Goal: Transaction & Acquisition: Purchase product/service

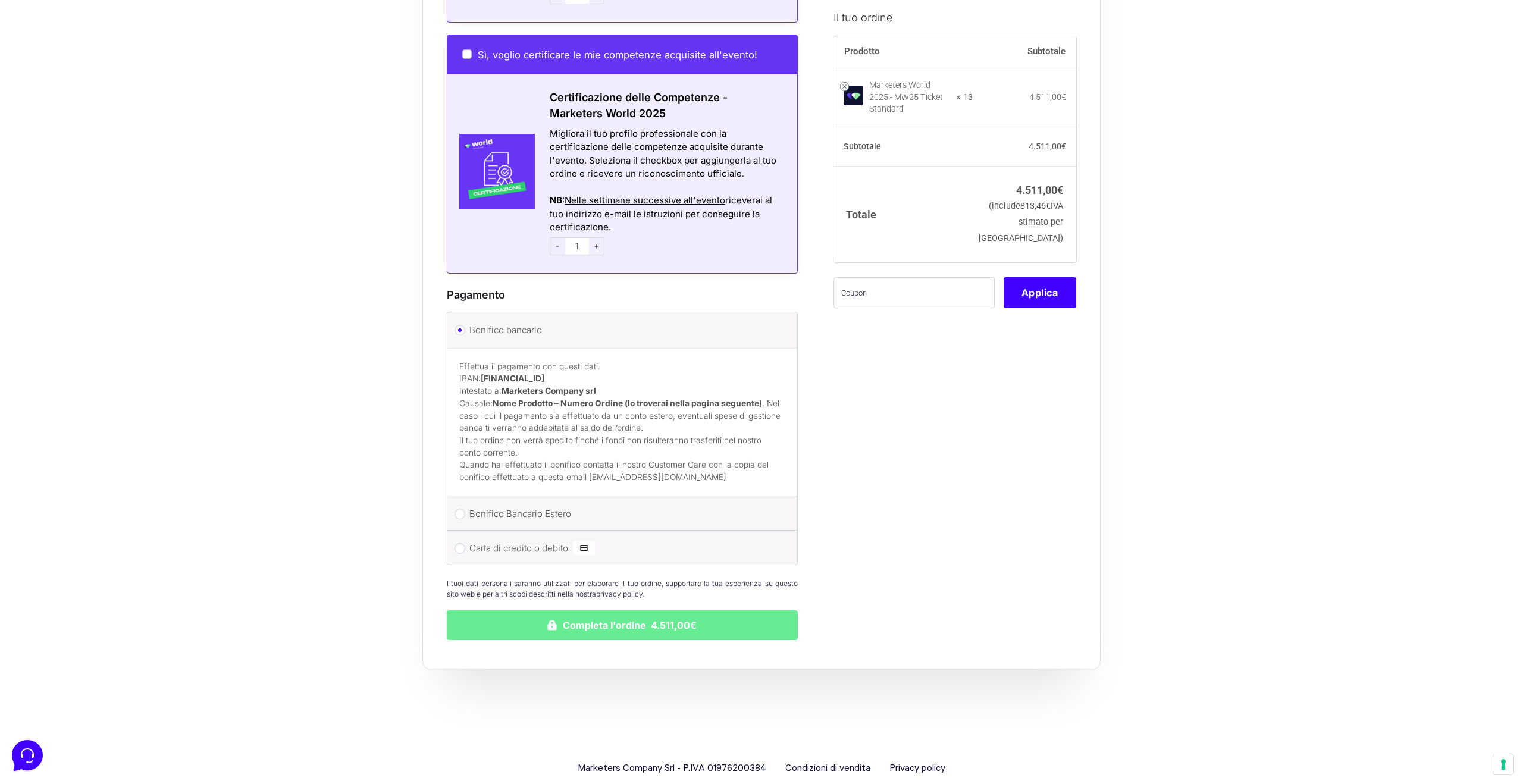
scroll to position [3884, 0]
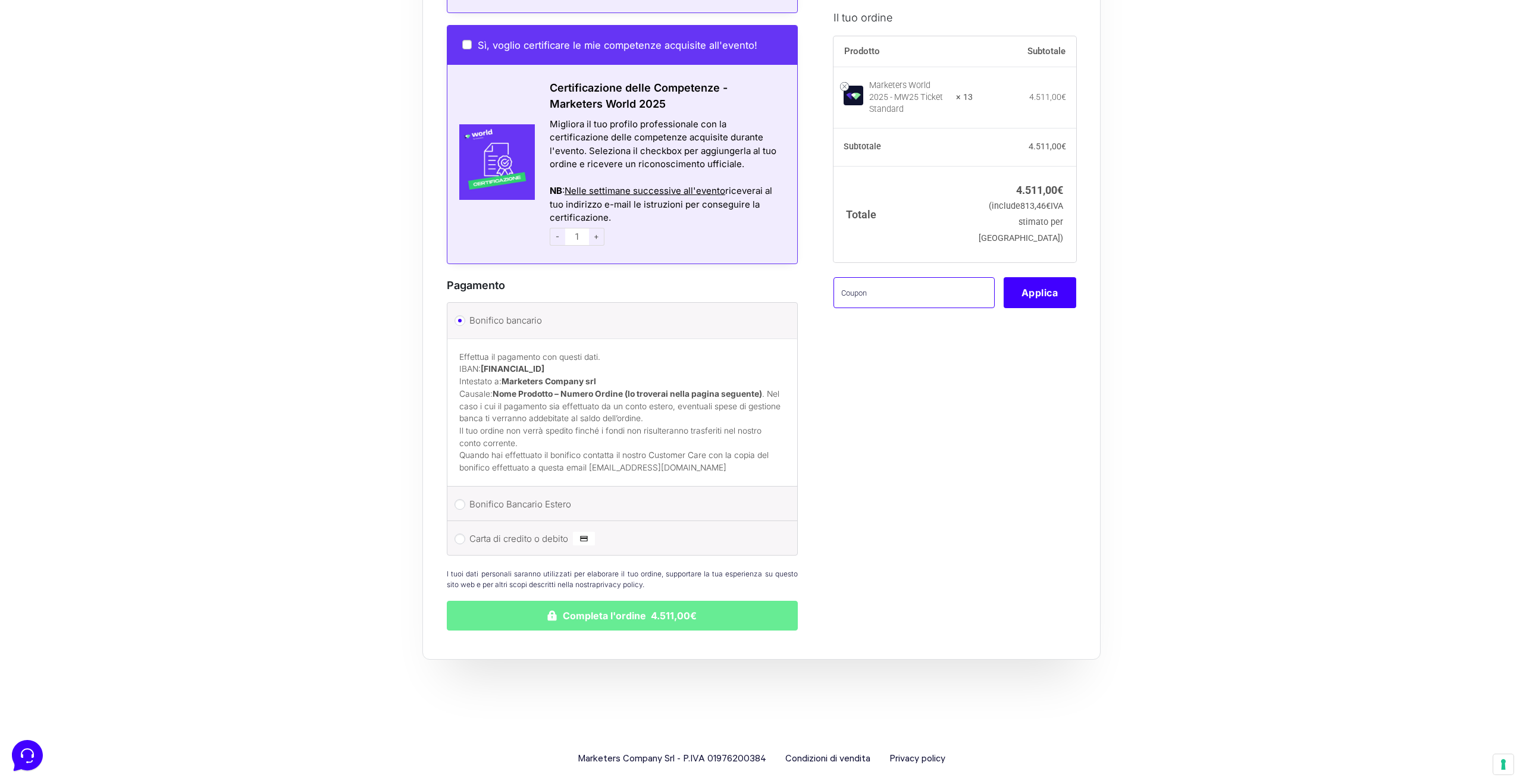
click at [922, 307] on input "text" at bounding box center [914, 292] width 161 height 31
paste input "MWCavina13"
type input "MWCavina13"
click at [1047, 308] on button "Applica" at bounding box center [1040, 292] width 73 height 31
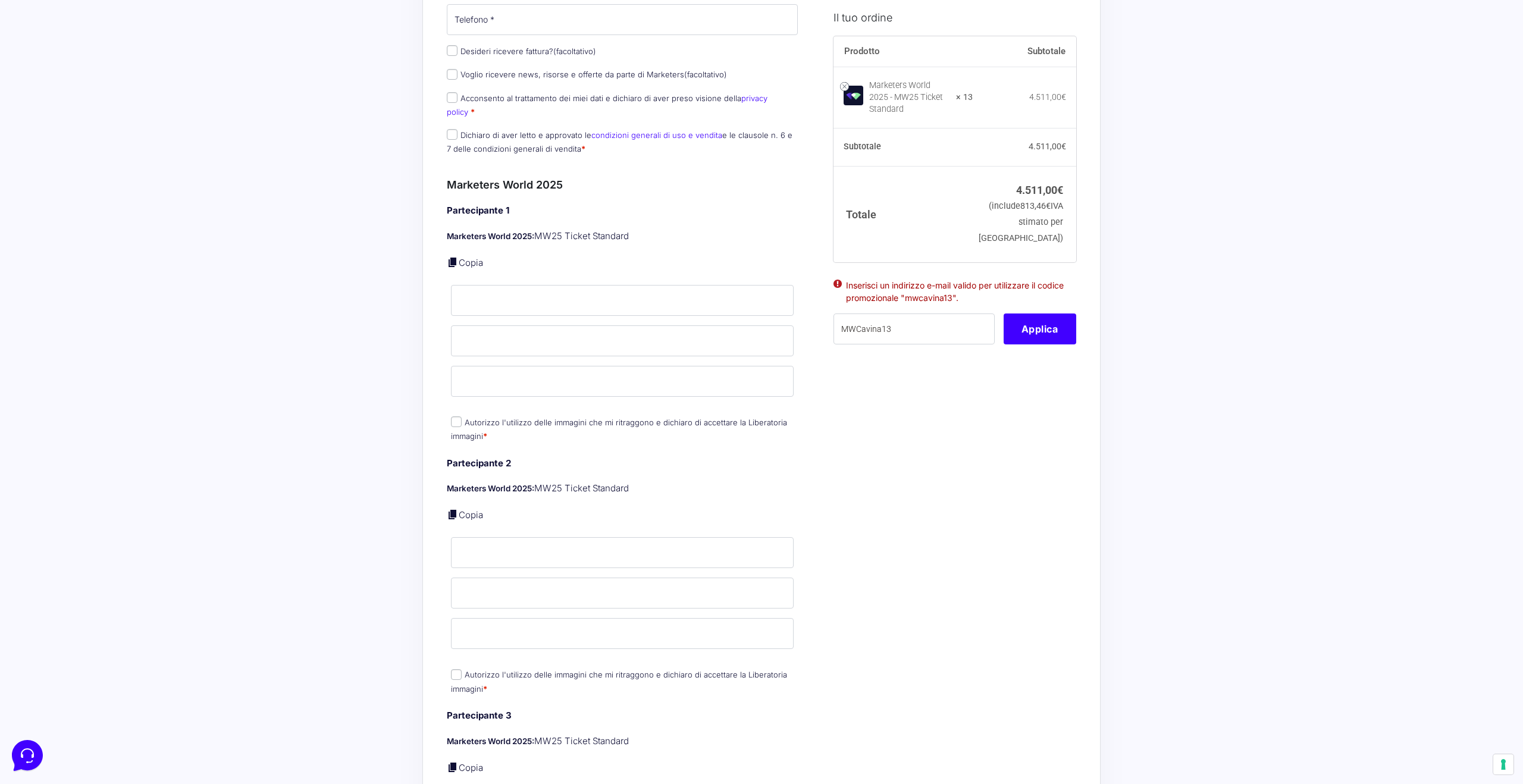
scroll to position [0, 0]
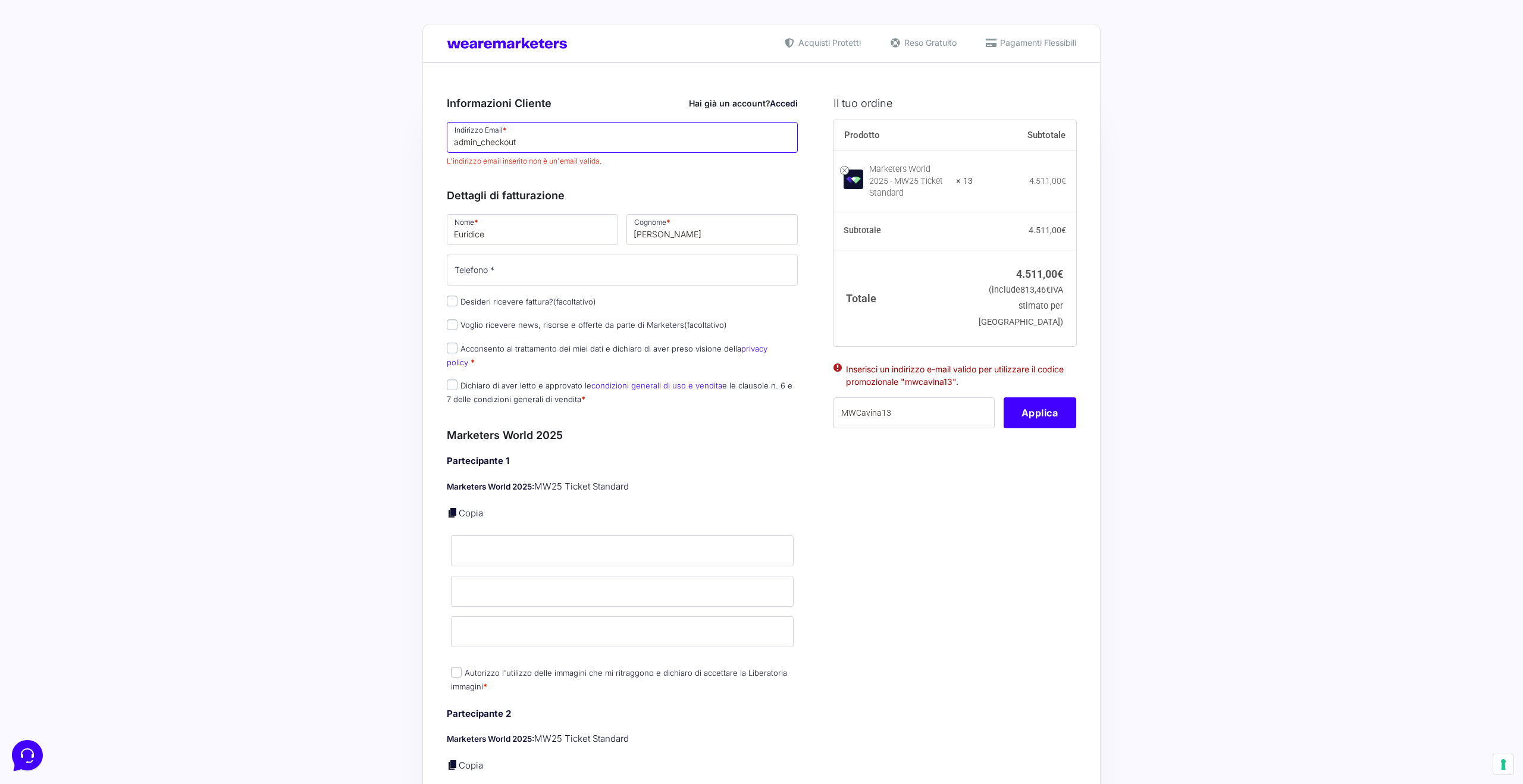
drag, startPoint x: 525, startPoint y: 141, endPoint x: 441, endPoint y: 141, distance: 84.0
paste input "info@ariannacavina.ne"
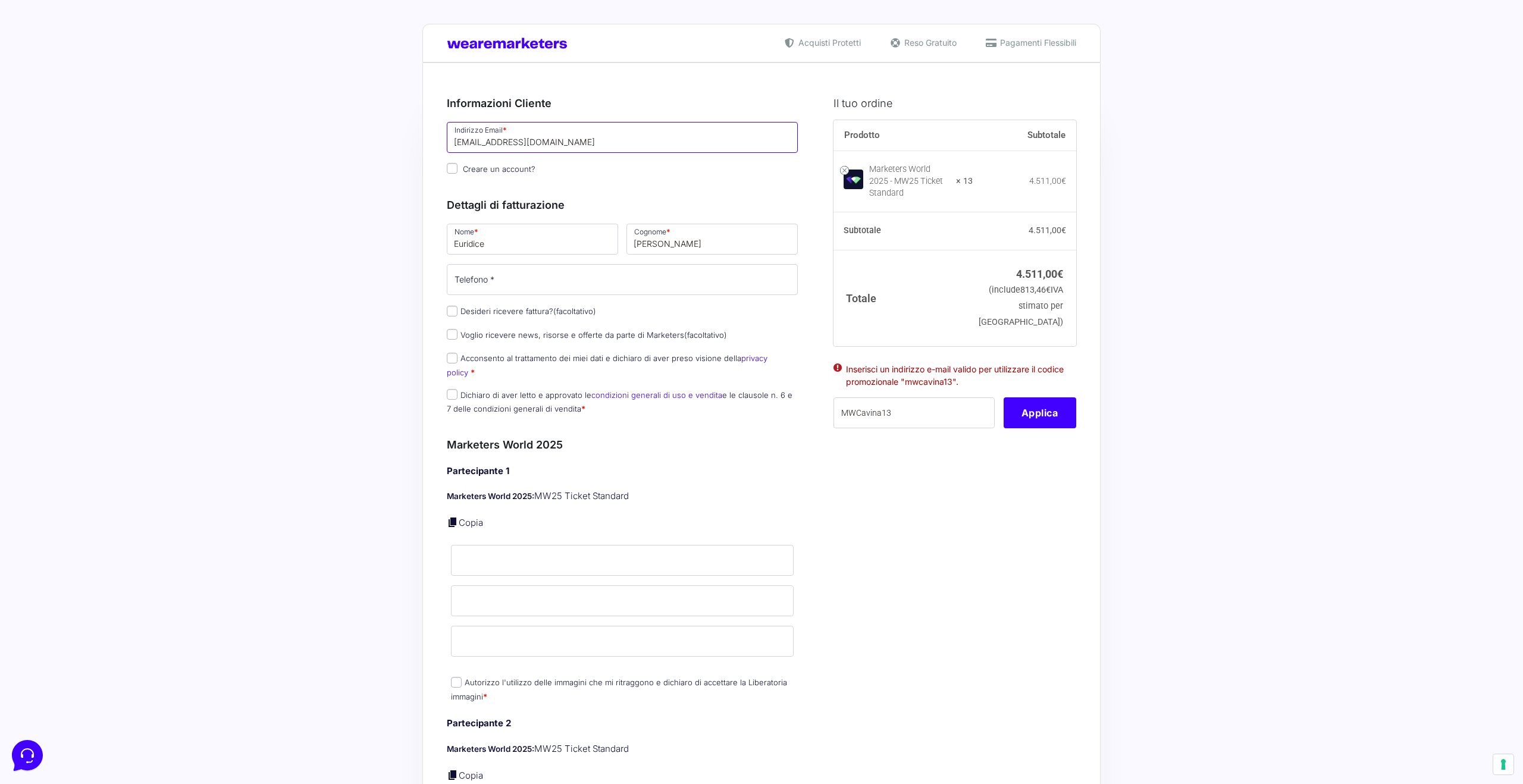
type input "[EMAIL_ADDRESS][DOMAIN_NAME]"
drag, startPoint x: 1025, startPoint y: 422, endPoint x: 1015, endPoint y: 439, distance: 19.7
click at [1025, 422] on button "Applica" at bounding box center [1040, 413] width 73 height 31
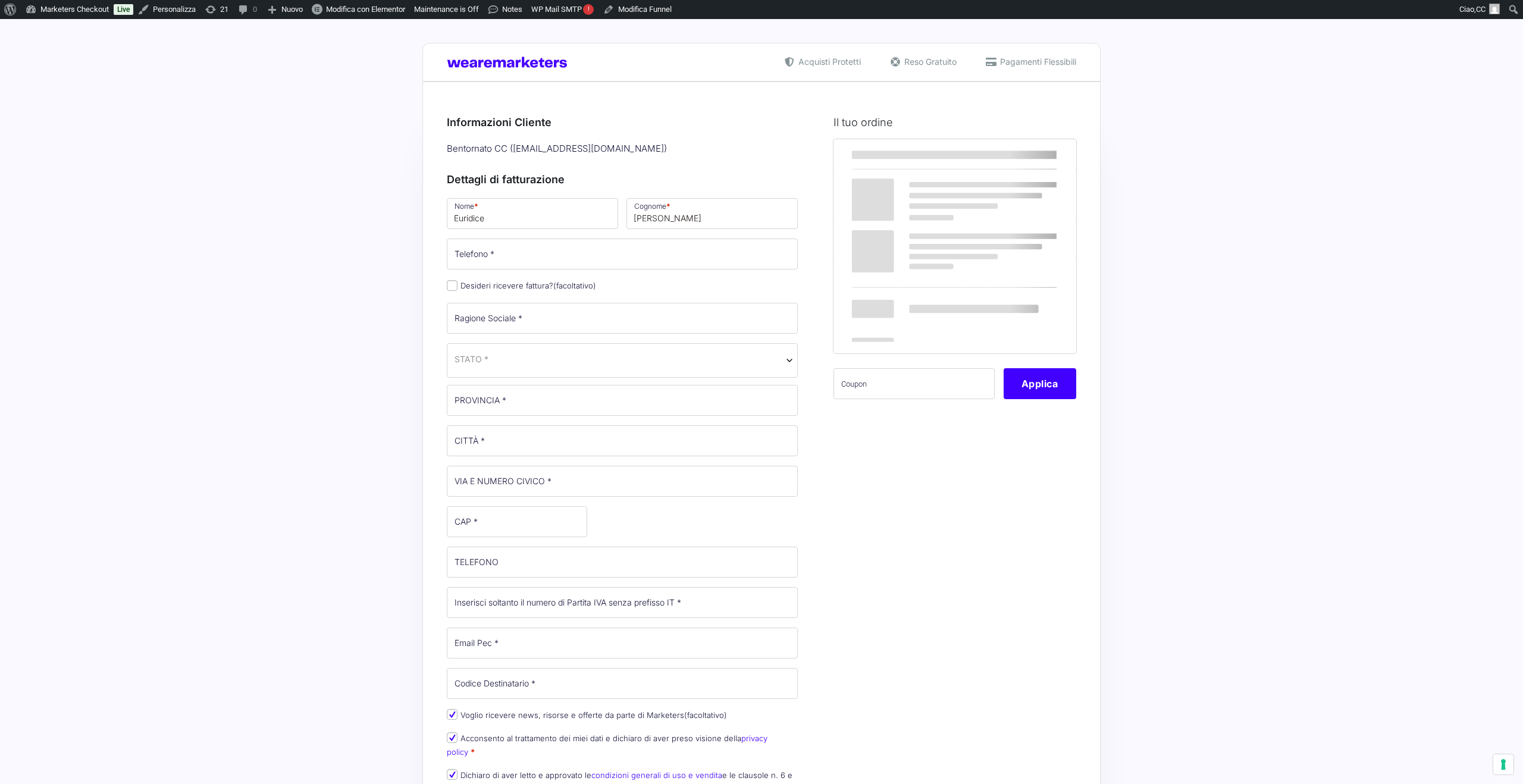
select select
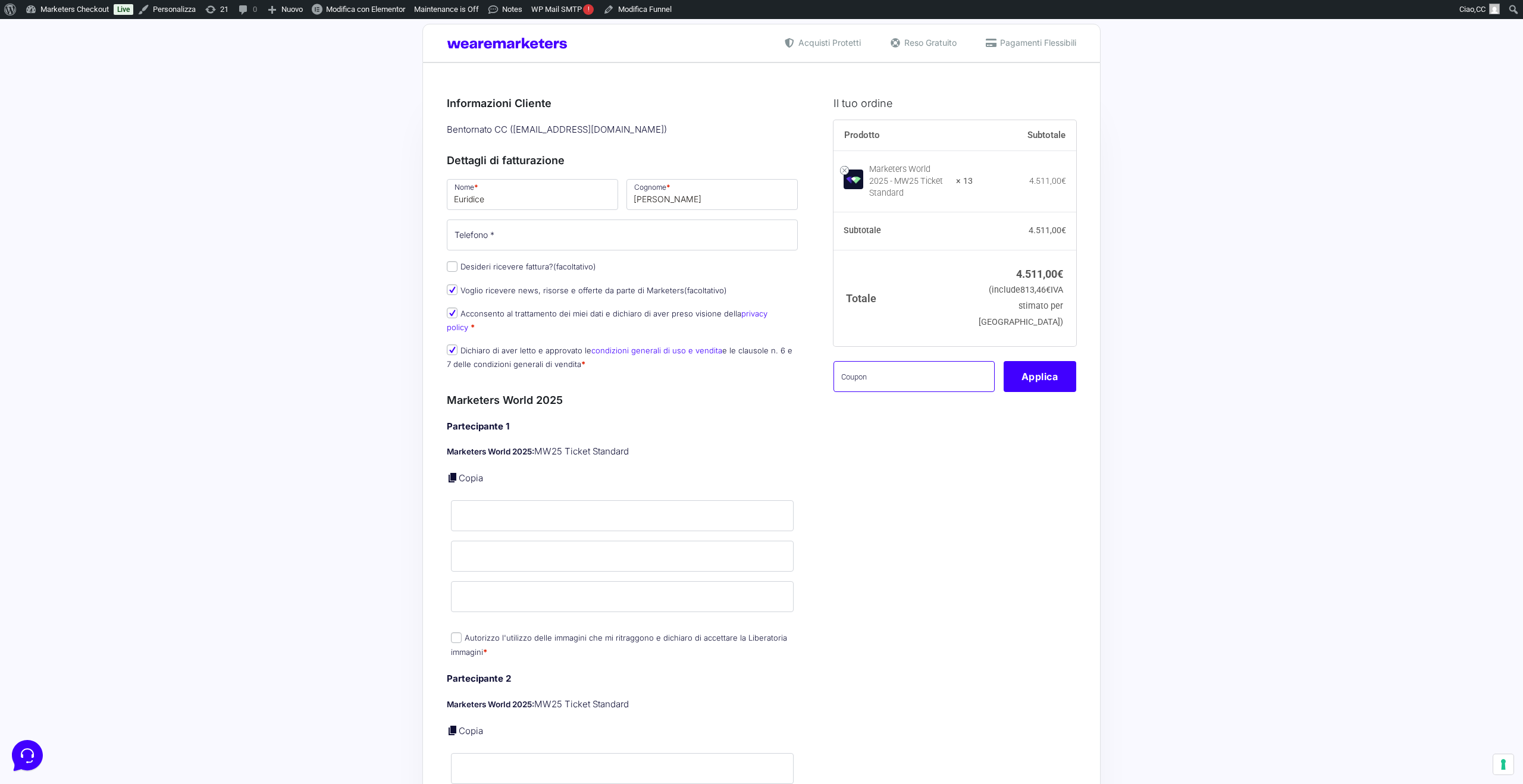
click at [866, 383] on input "text" at bounding box center [914, 377] width 161 height 31
paste input "[EMAIL_ADDRESS][DOMAIN_NAME]"
type input "[EMAIL_ADDRESS][DOMAIN_NAME]"
paste input "MWCavina13"
type input "MWCavina13"
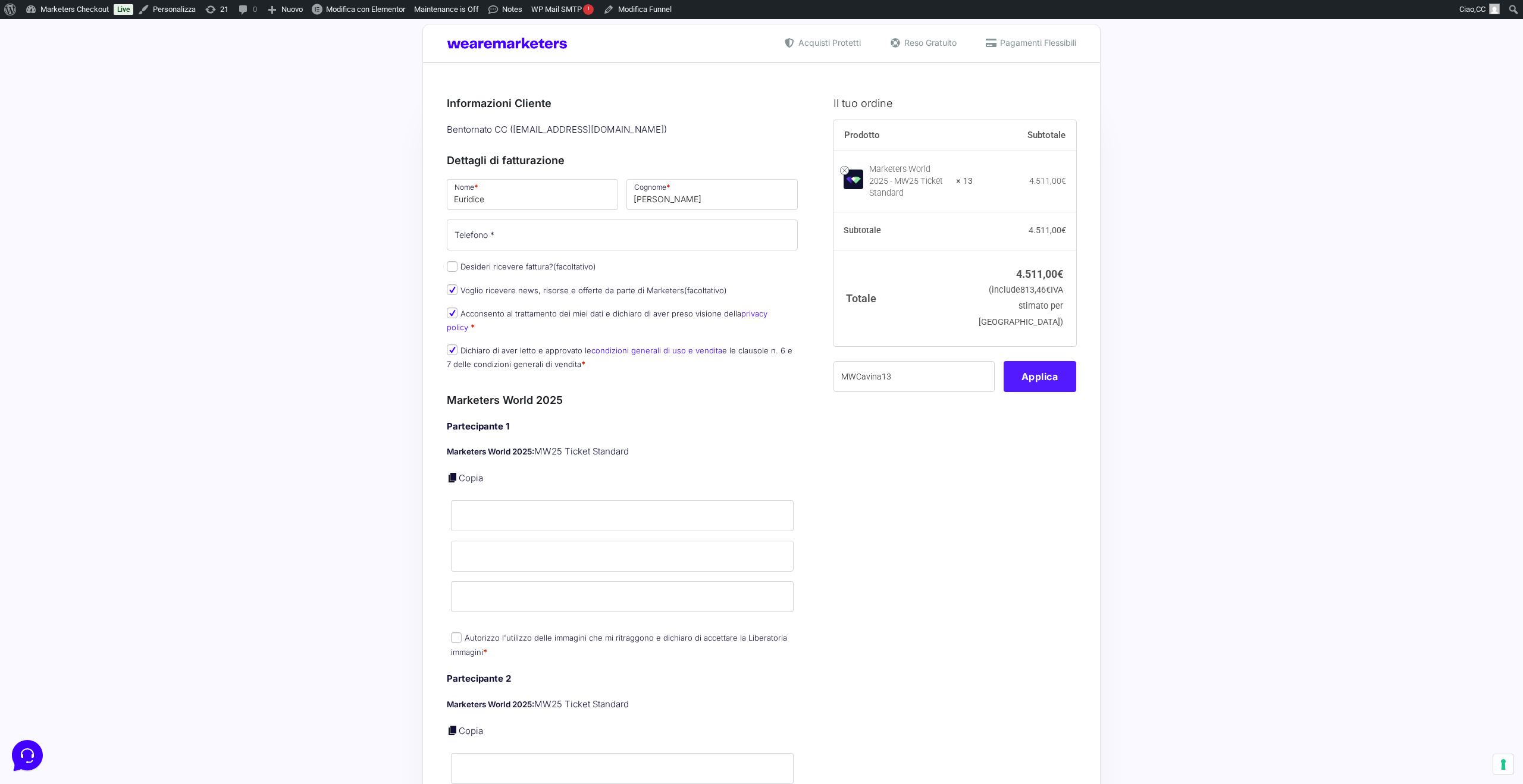
click at [1037, 389] on button "Applica" at bounding box center [1040, 377] width 73 height 31
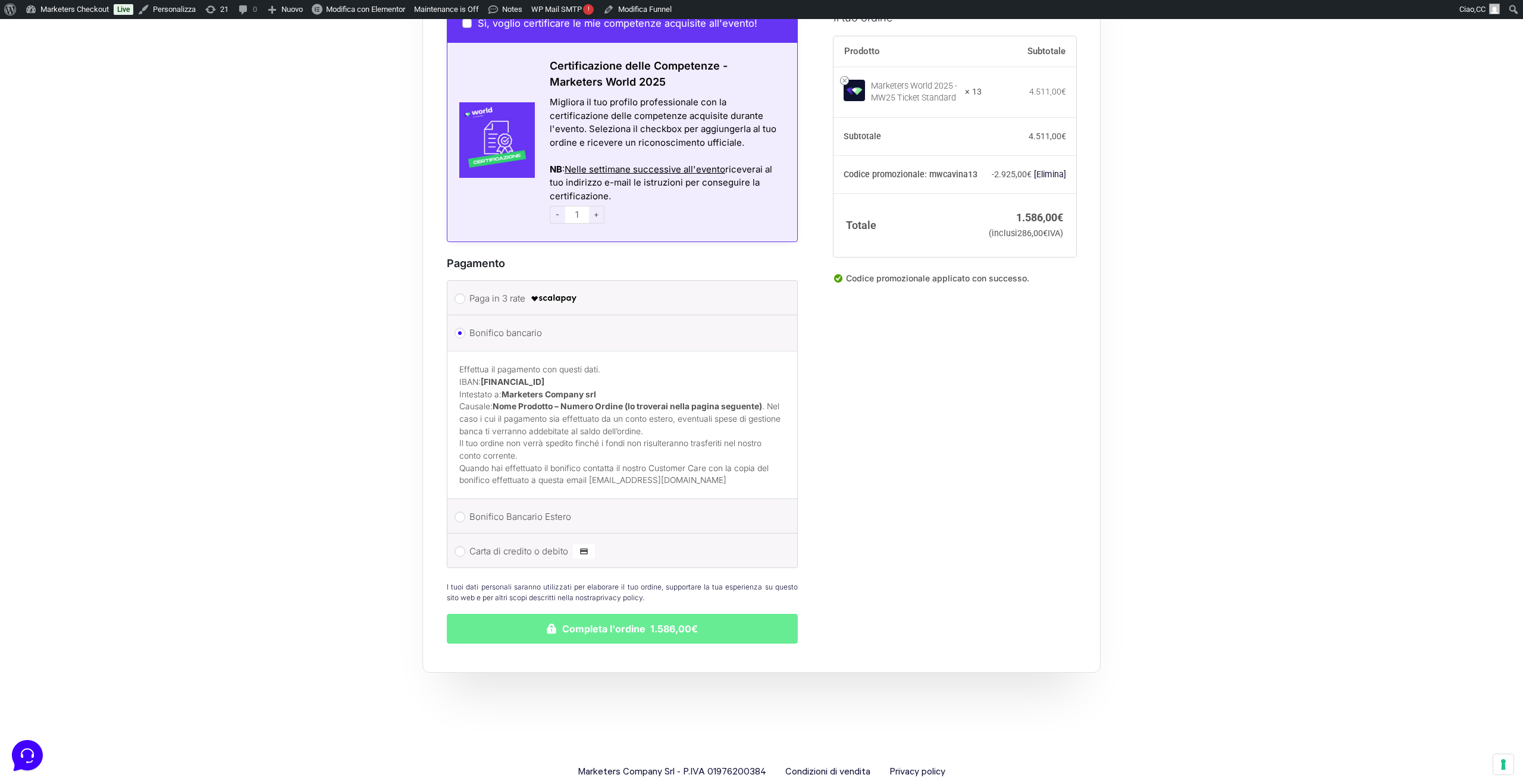
scroll to position [3902, 0]
